Goal: Navigation & Orientation: Find specific page/section

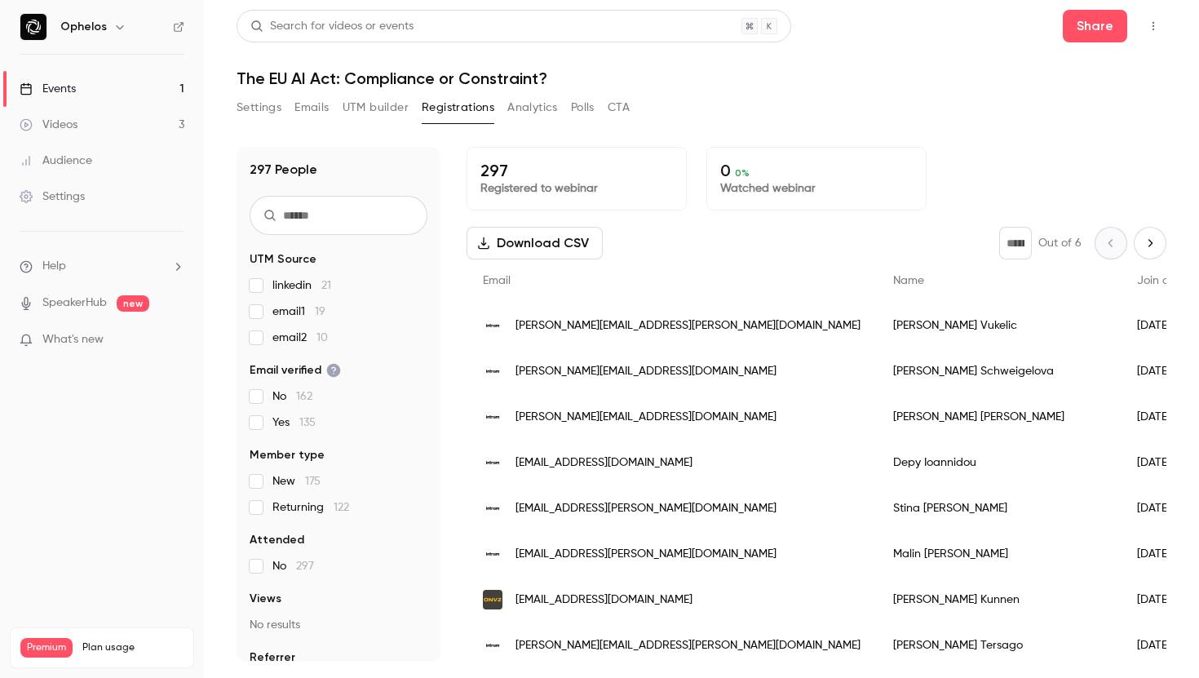
click at [257, 108] on button "Settings" at bounding box center [258, 108] width 45 height 26
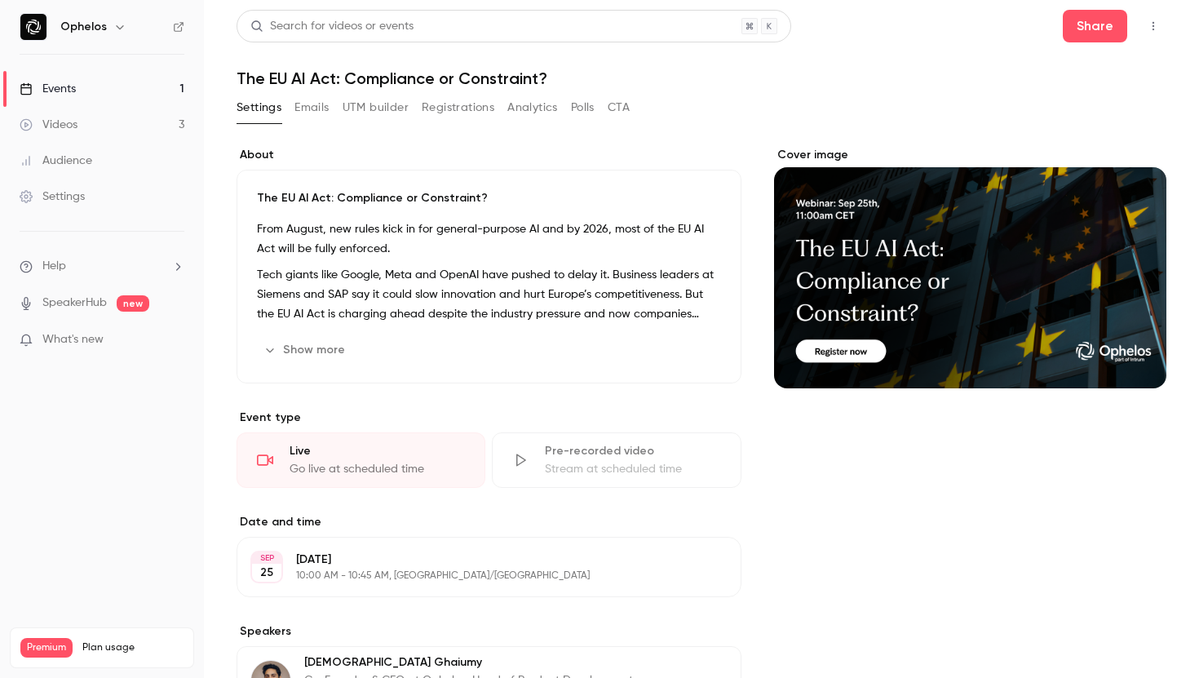
click at [142, 82] on link "Events 1" at bounding box center [102, 89] width 204 height 36
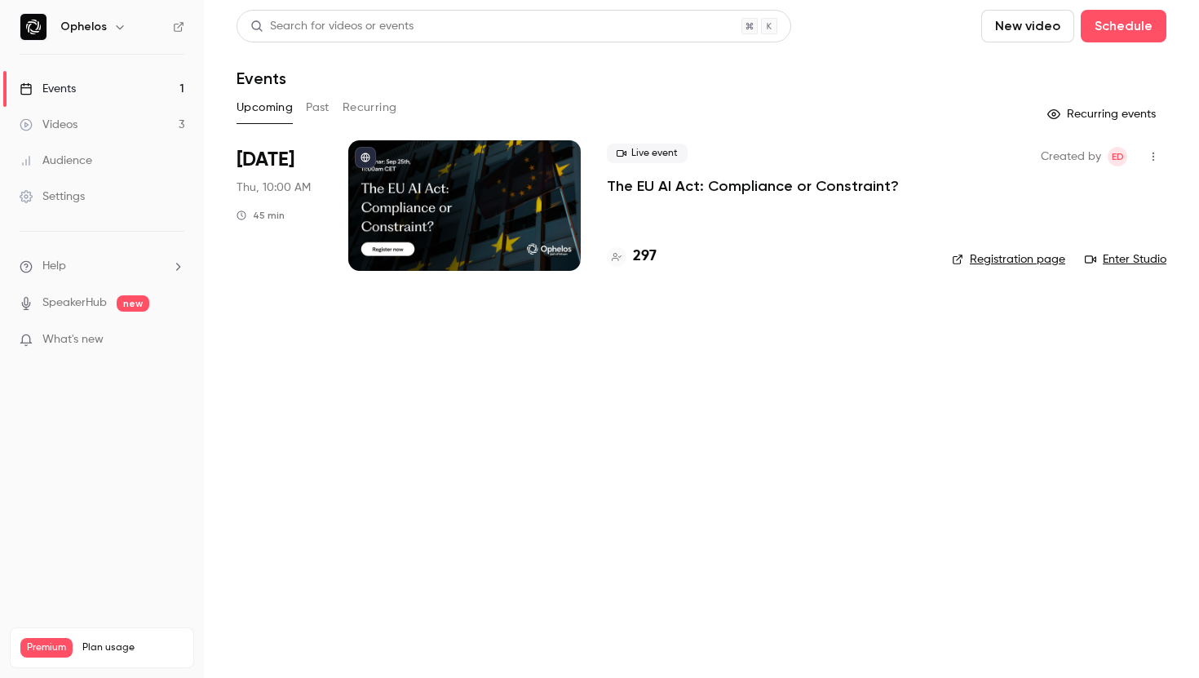
click at [1111, 259] on link "Enter Studio" at bounding box center [1126, 259] width 82 height 16
click at [639, 192] on p "The EU AI Act: Compliance or Constraint?" at bounding box center [753, 186] width 292 height 20
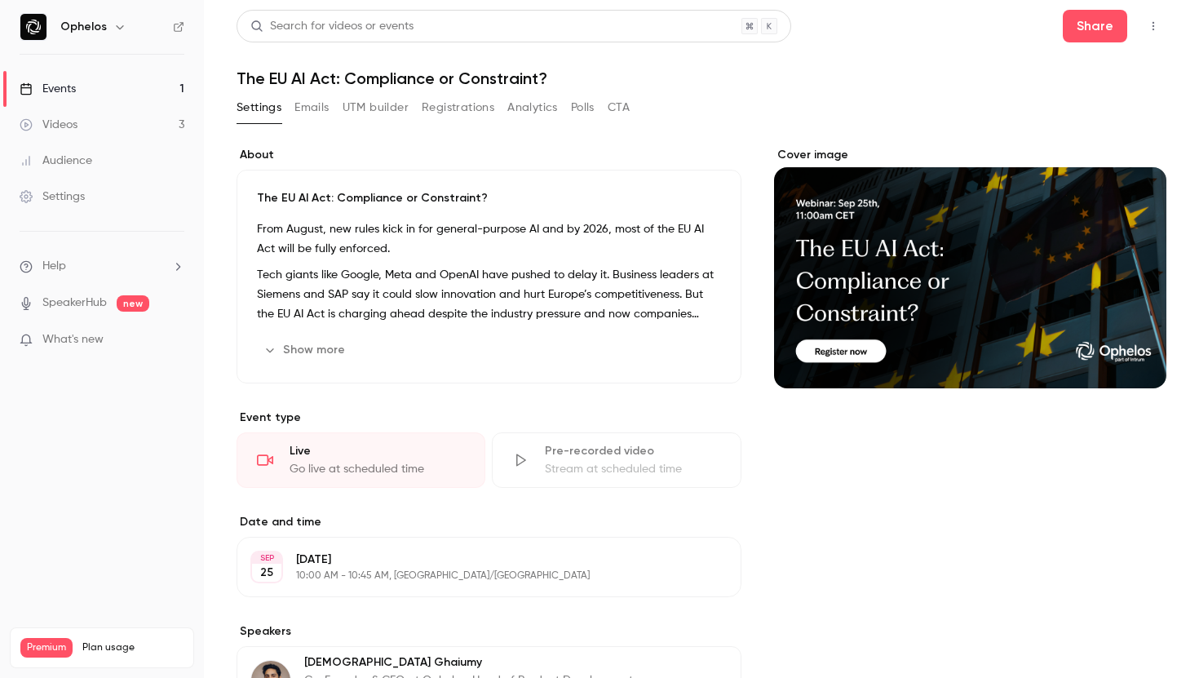
click at [583, 108] on button "Polls" at bounding box center [583, 108] width 24 height 26
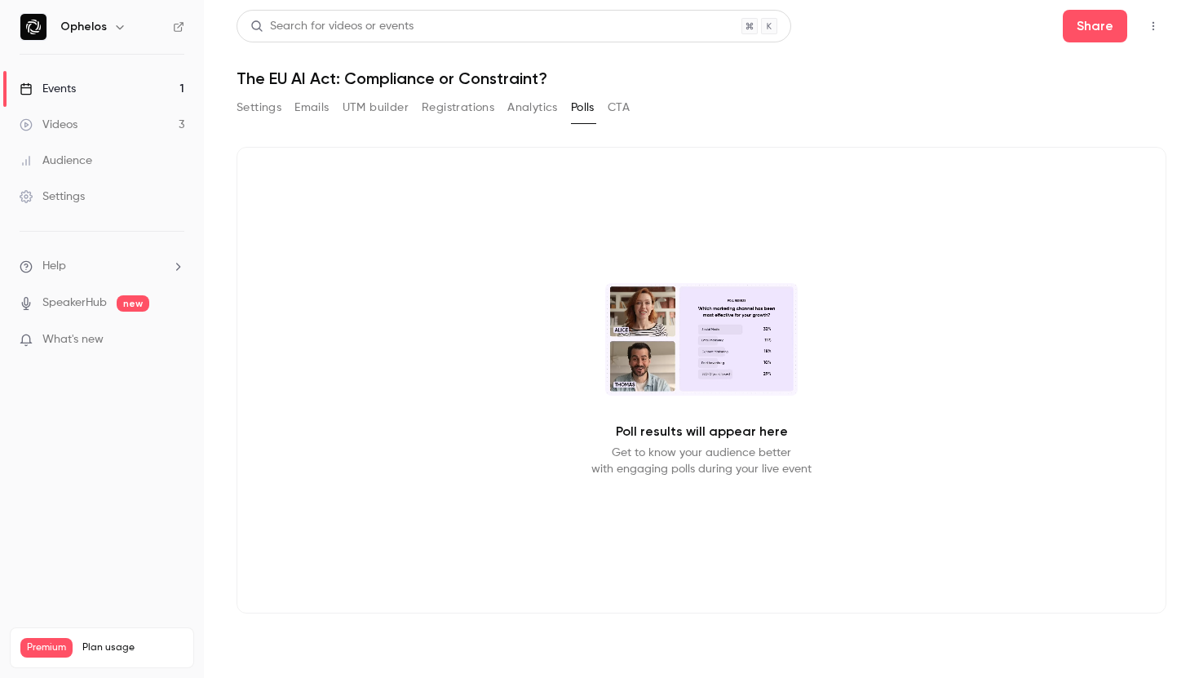
click at [302, 113] on button "Emails" at bounding box center [311, 108] width 34 height 26
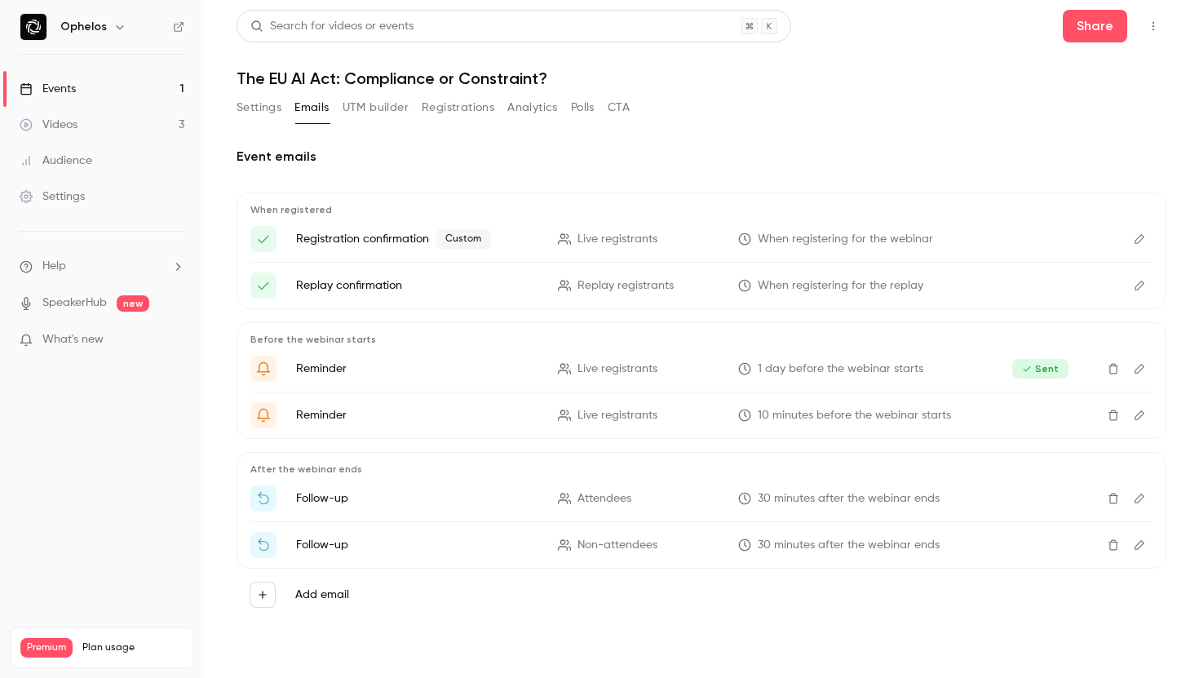
click at [1138, 415] on icon "Edit" at bounding box center [1139, 414] width 13 height 11
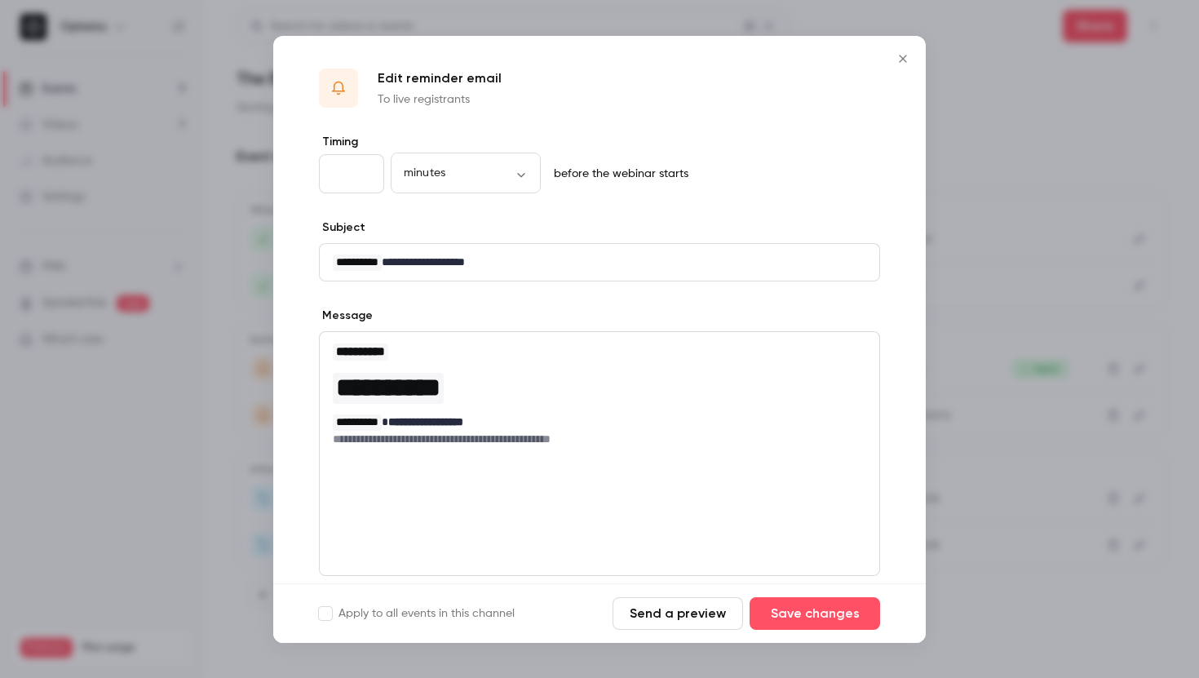
click at [1006, 252] on div at bounding box center [599, 339] width 1199 height 678
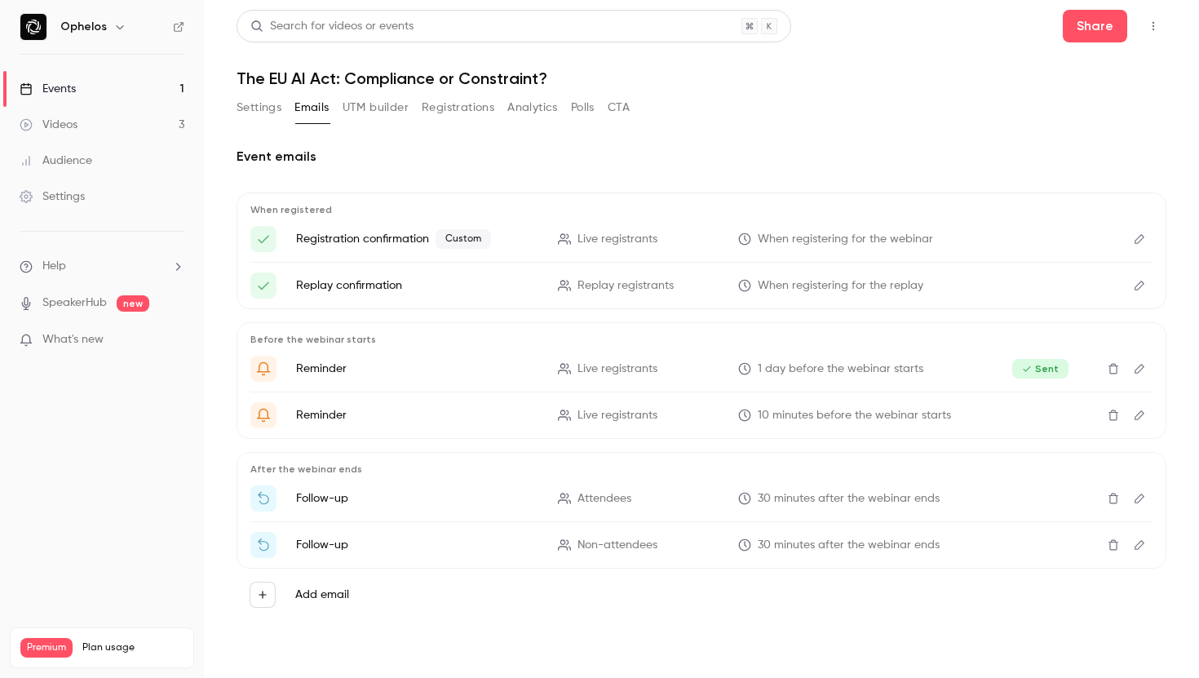
click at [1128, 496] on button "Edit" at bounding box center [1139, 498] width 26 height 26
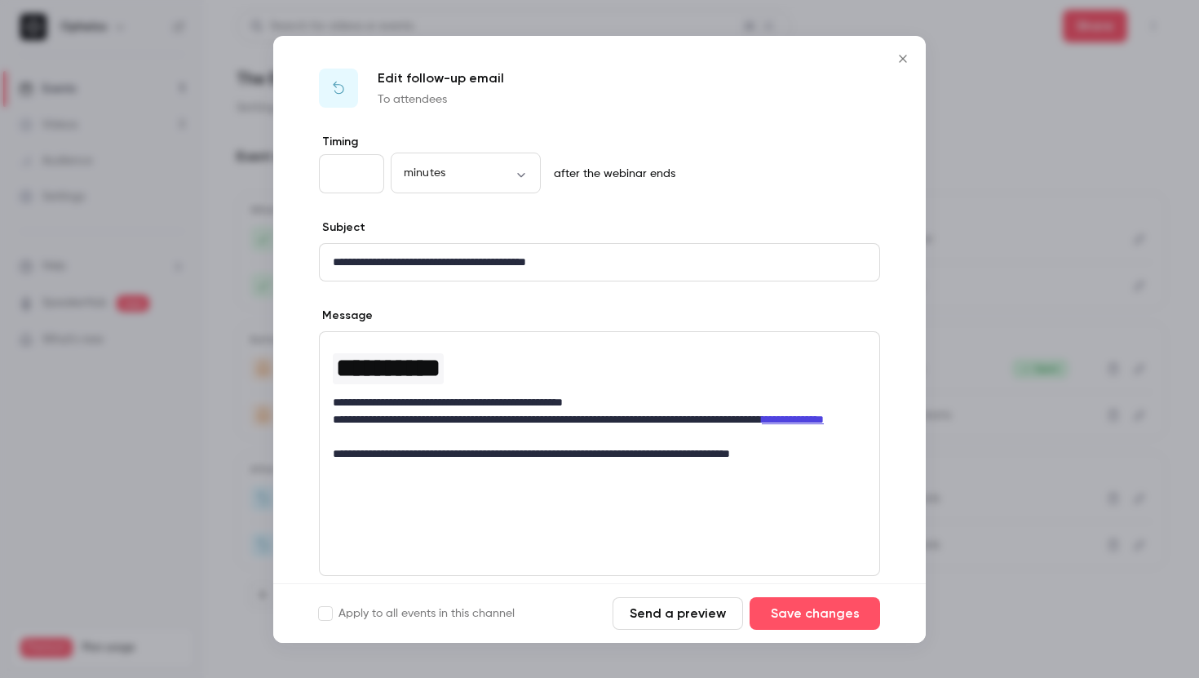
scroll to position [61, 0]
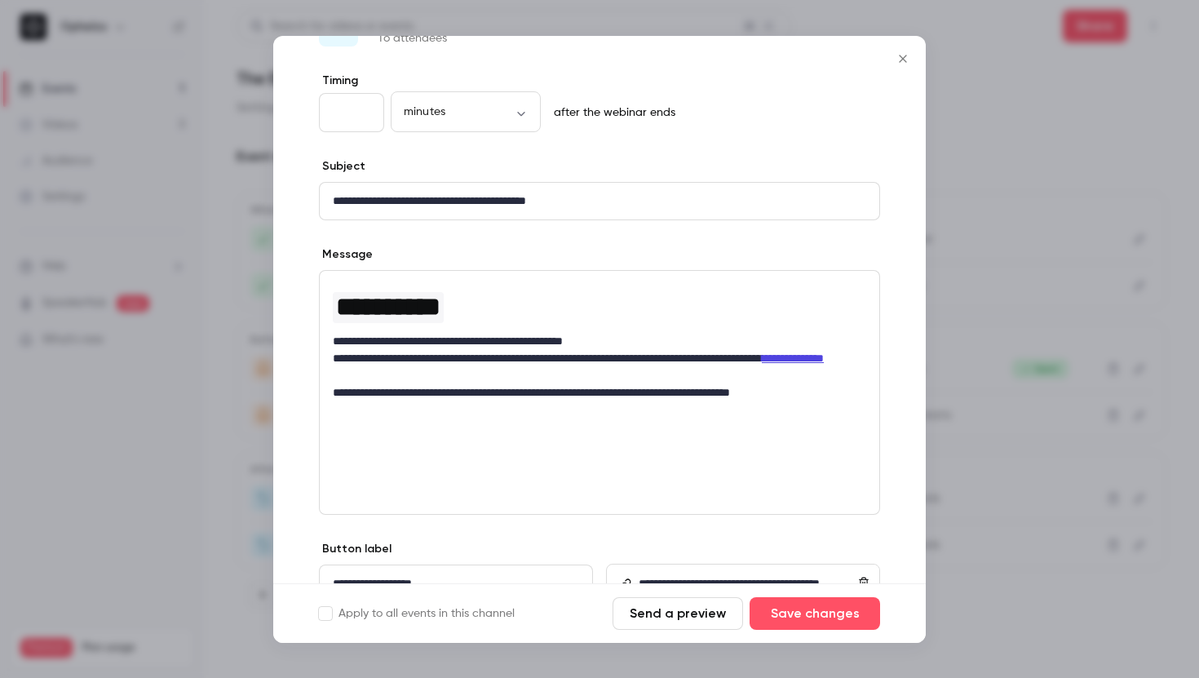
click at [907, 66] on button "Close" at bounding box center [902, 58] width 33 height 33
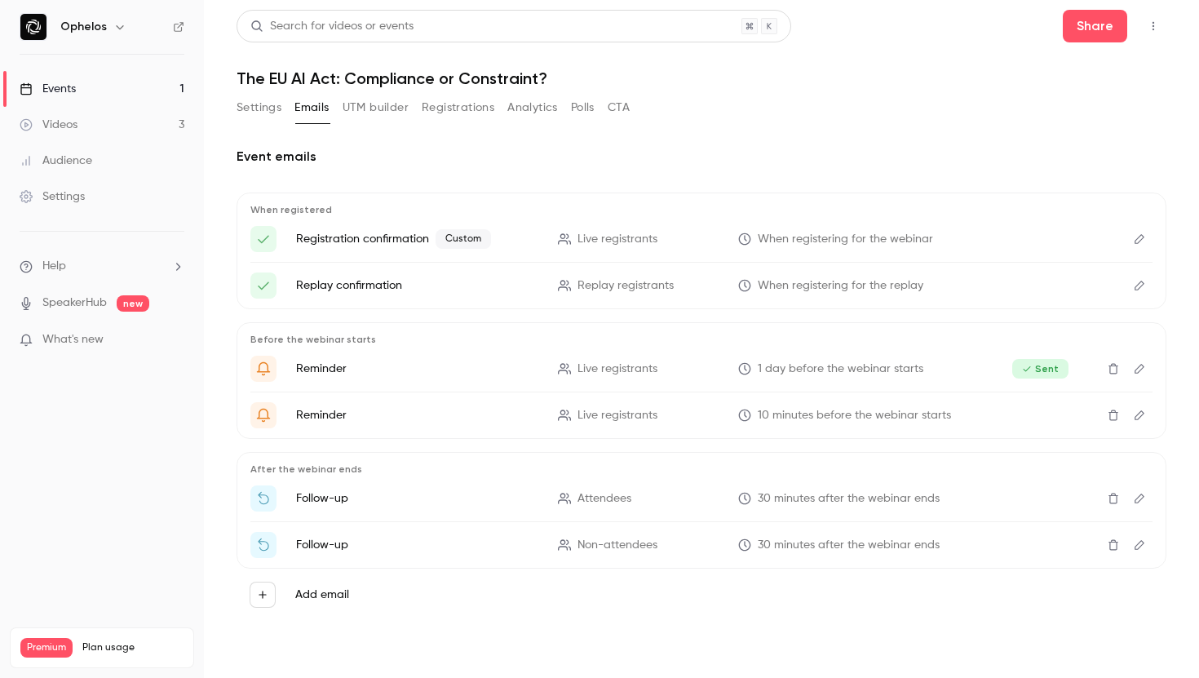
click at [1138, 543] on icon "Edit" at bounding box center [1139, 544] width 13 height 11
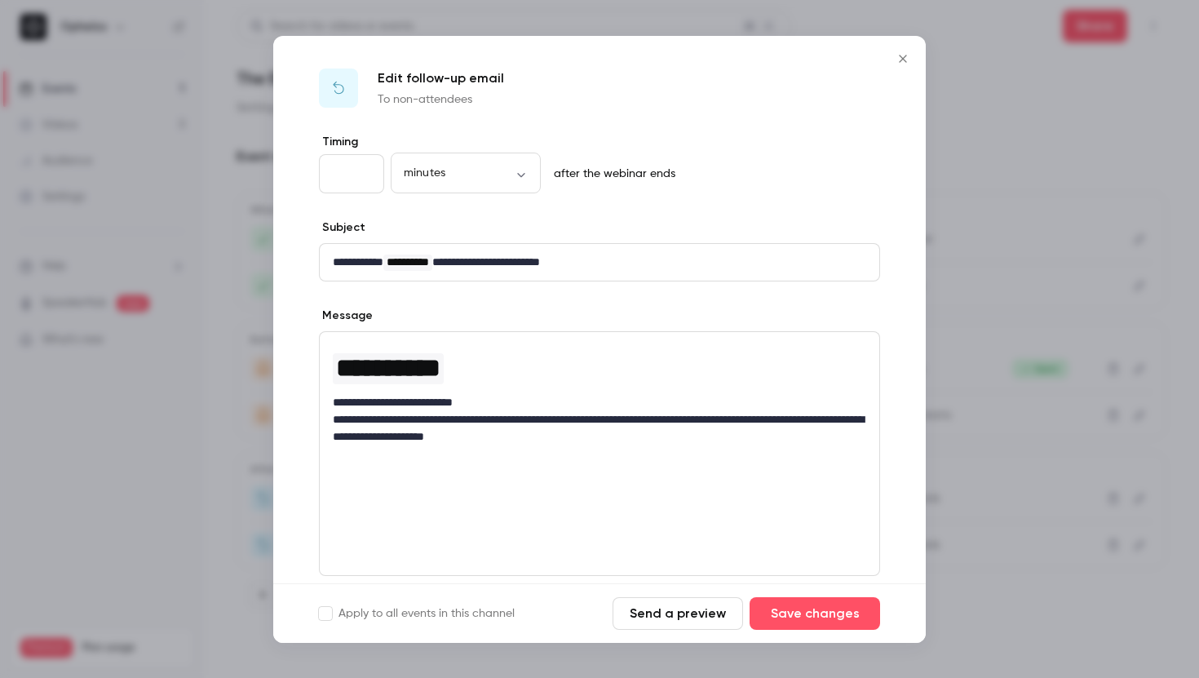
click at [903, 56] on icon "Close" at bounding box center [903, 58] width 20 height 13
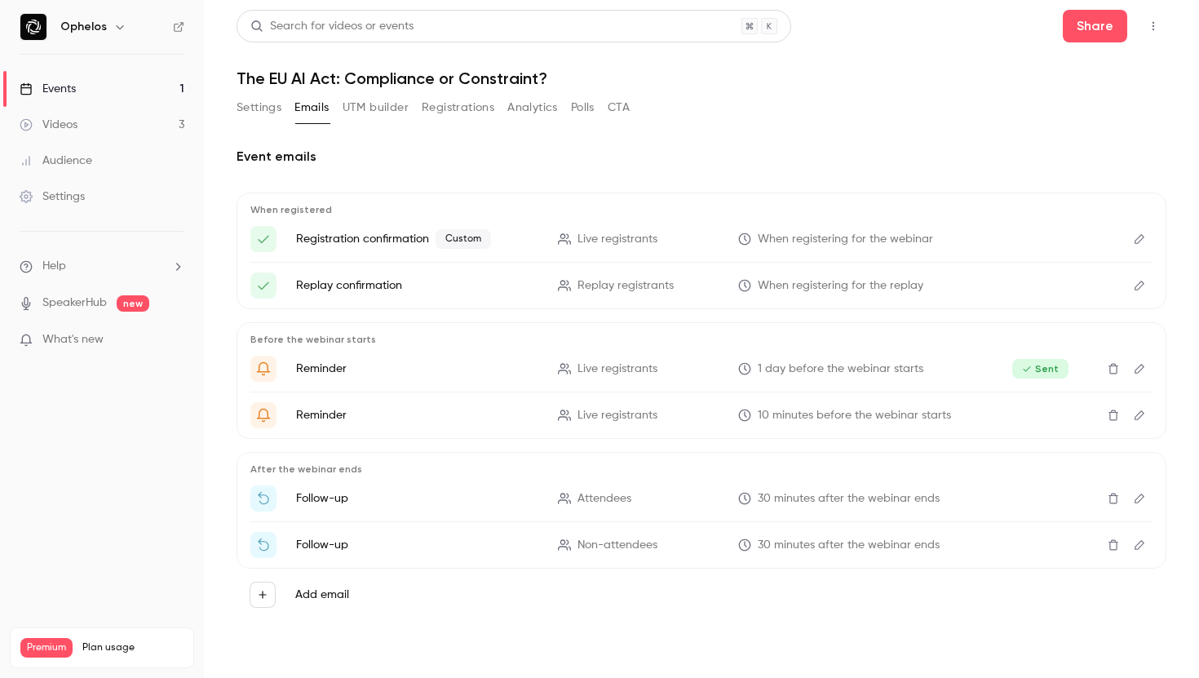
click at [73, 125] on div "Videos" at bounding box center [49, 125] width 58 height 16
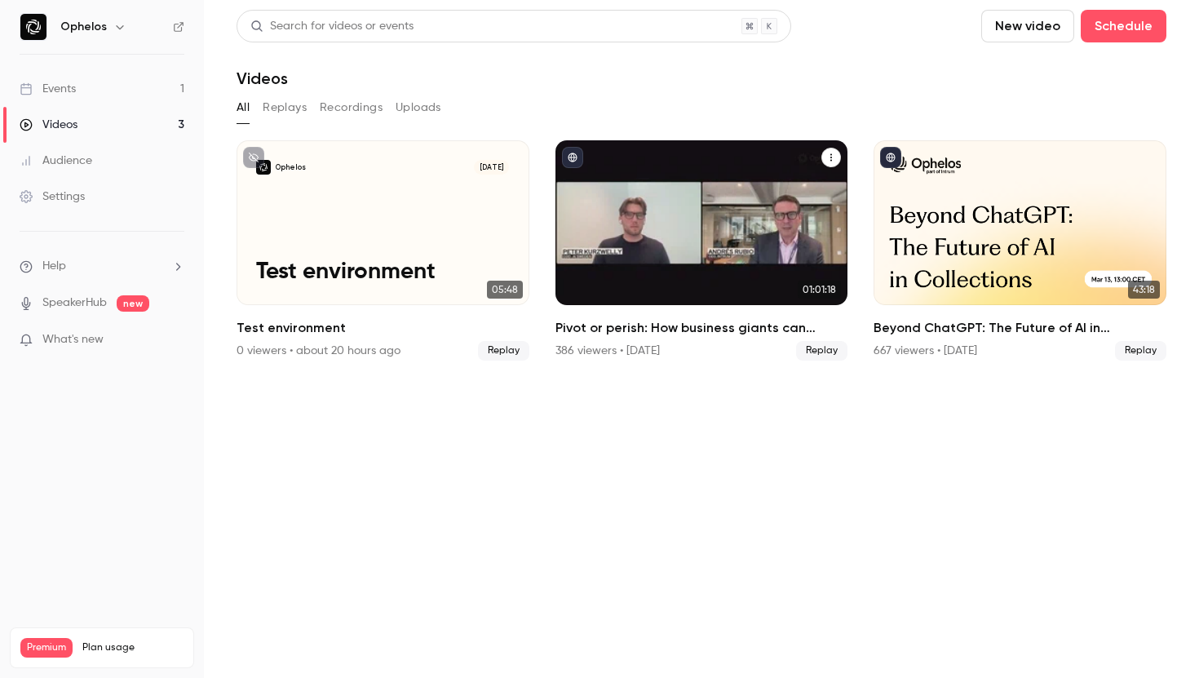
click at [631, 217] on div "Pivot or perish: How business giants can reclaim leadership in an AI world" at bounding box center [701, 222] width 293 height 165
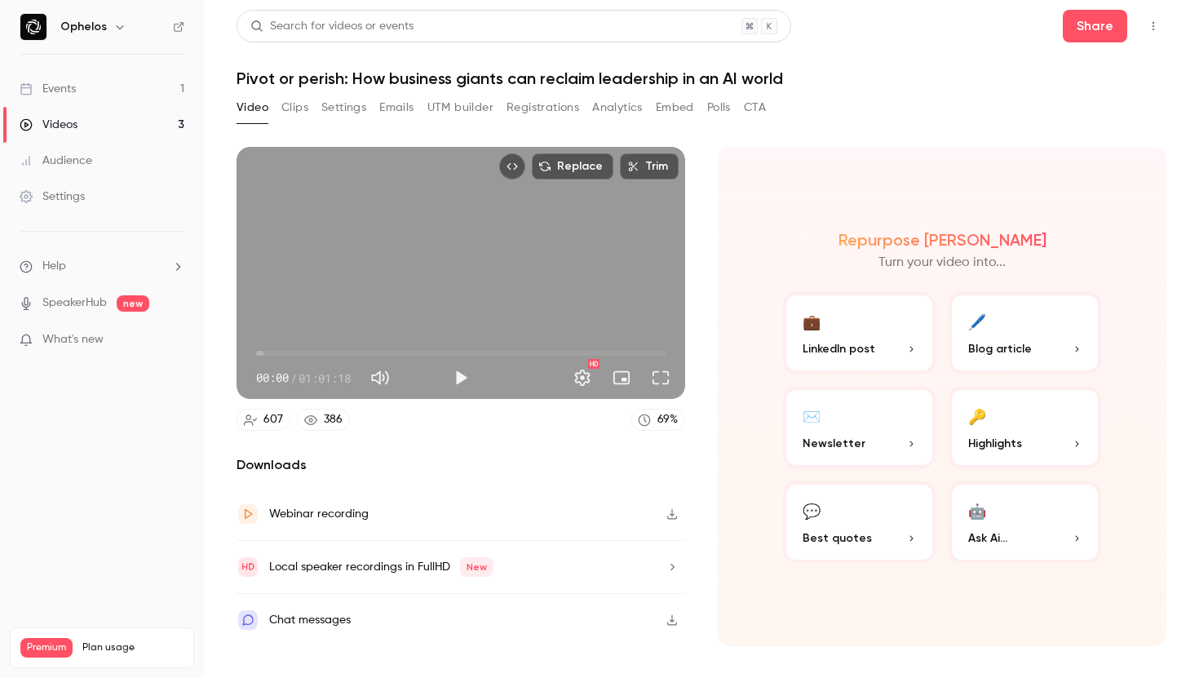
click at [672, 623] on icon "button" at bounding box center [671, 619] width 13 height 11
click at [523, 109] on button "Registrations" at bounding box center [542, 108] width 73 height 26
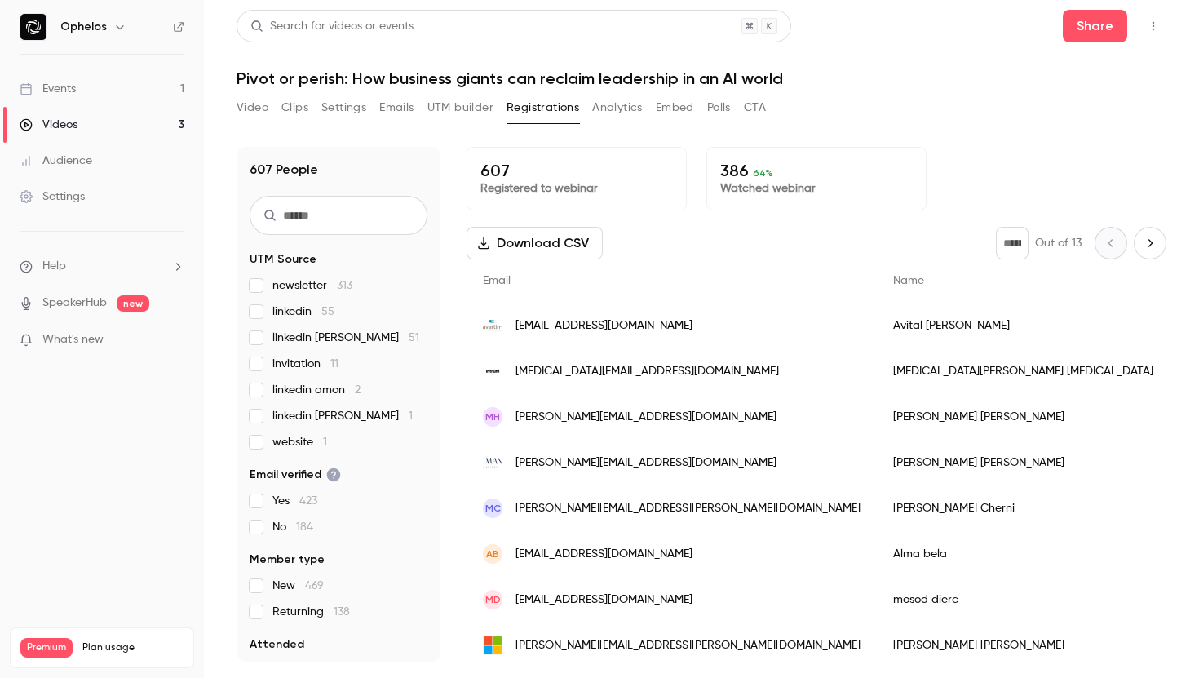
click at [126, 79] on link "Events 1" at bounding box center [102, 89] width 204 height 36
